Goal: Transaction & Acquisition: Purchase product/service

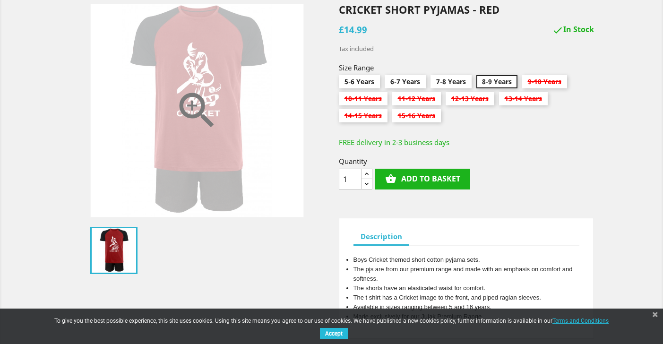
scroll to position [134, 0]
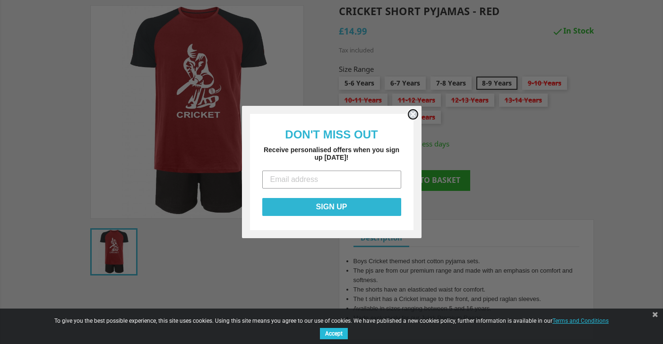
click at [413, 113] on icon "Close dialog" at bounding box center [413, 114] width 4 height 4
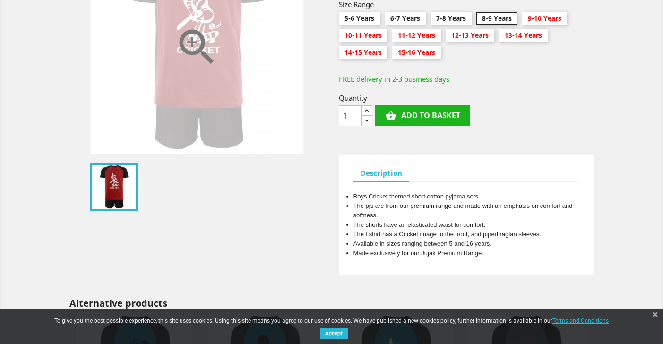
scroll to position [200, 0]
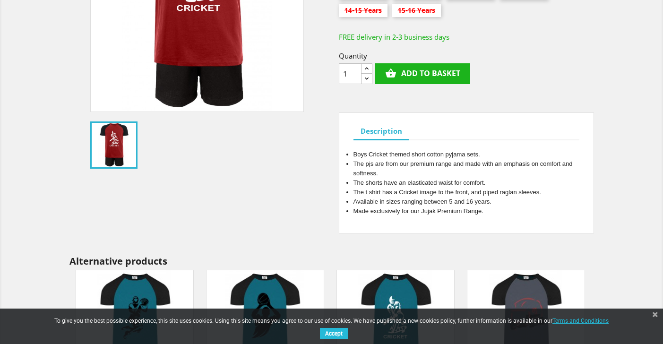
scroll to position [172, 0]
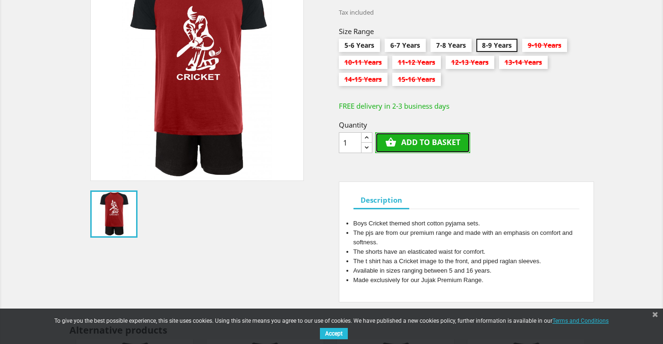
click at [400, 141] on button "shopping_basket Add to basket" at bounding box center [422, 142] width 95 height 21
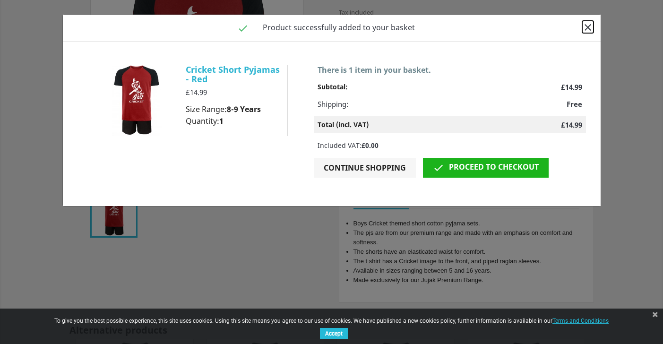
click at [587, 33] on icon "close" at bounding box center [587, 27] width 11 height 11
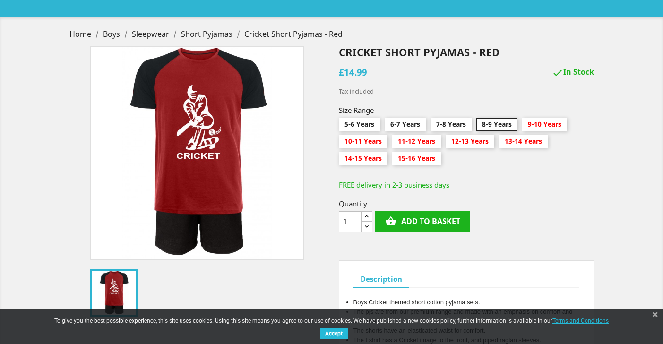
scroll to position [0, 0]
